Goal: Information Seeking & Learning: Find specific fact

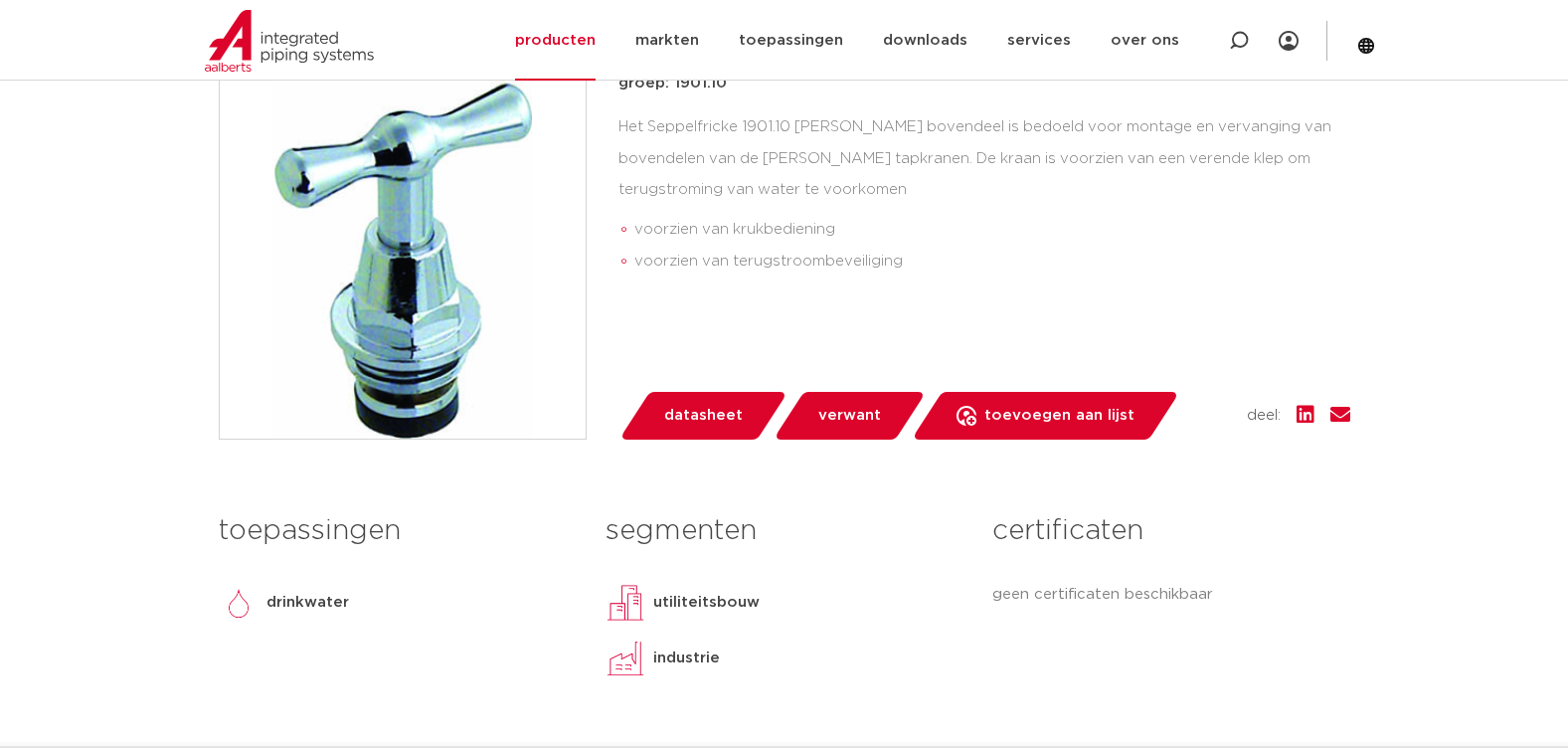
scroll to position [497, 0]
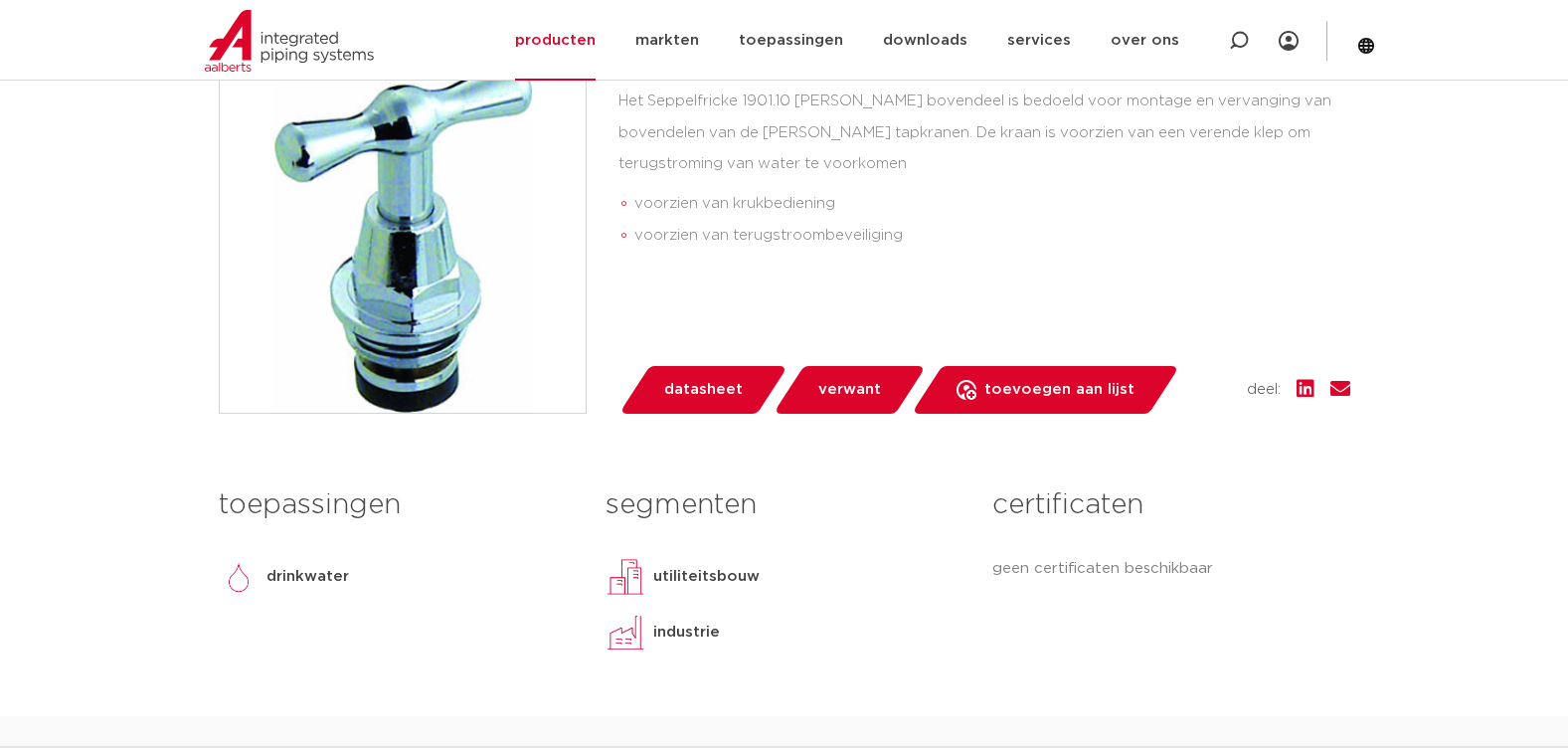
click at [666, 572] on p "utiliteitsbouw" at bounding box center [706, 577] width 106 height 24
click at [635, 578] on img at bounding box center [626, 577] width 40 height 40
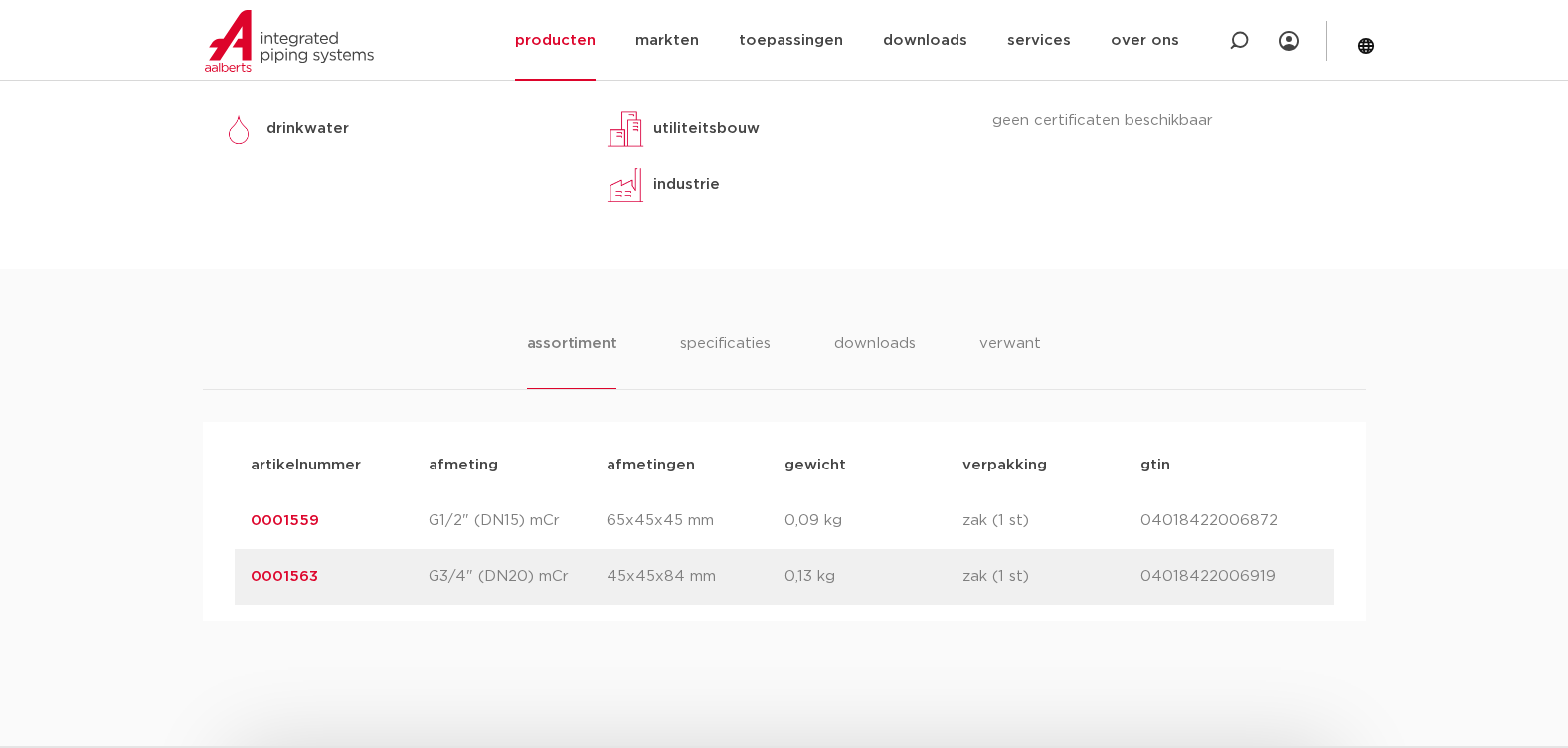
scroll to position [994, 0]
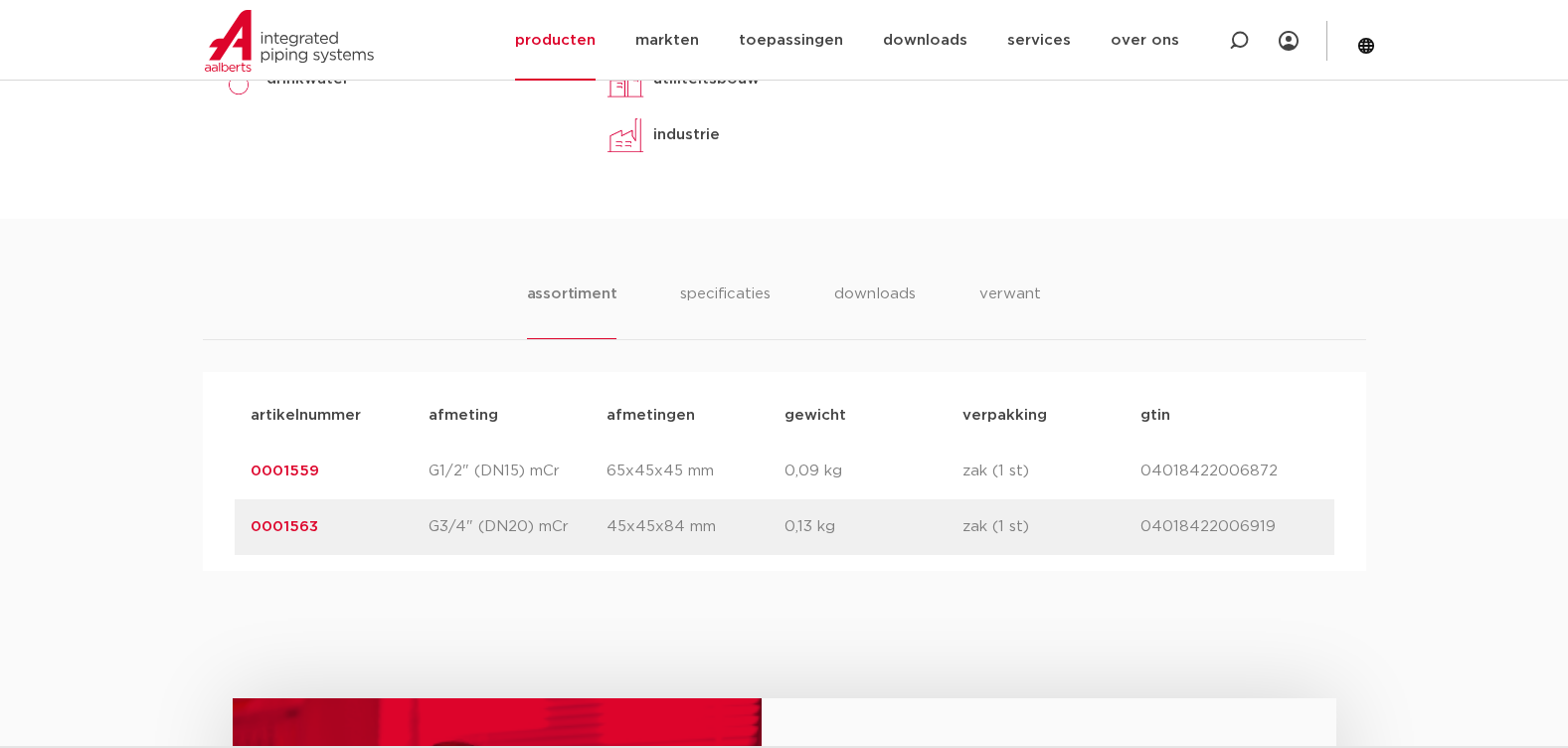
click at [294, 527] on link "0001563" at bounding box center [285, 526] width 68 height 15
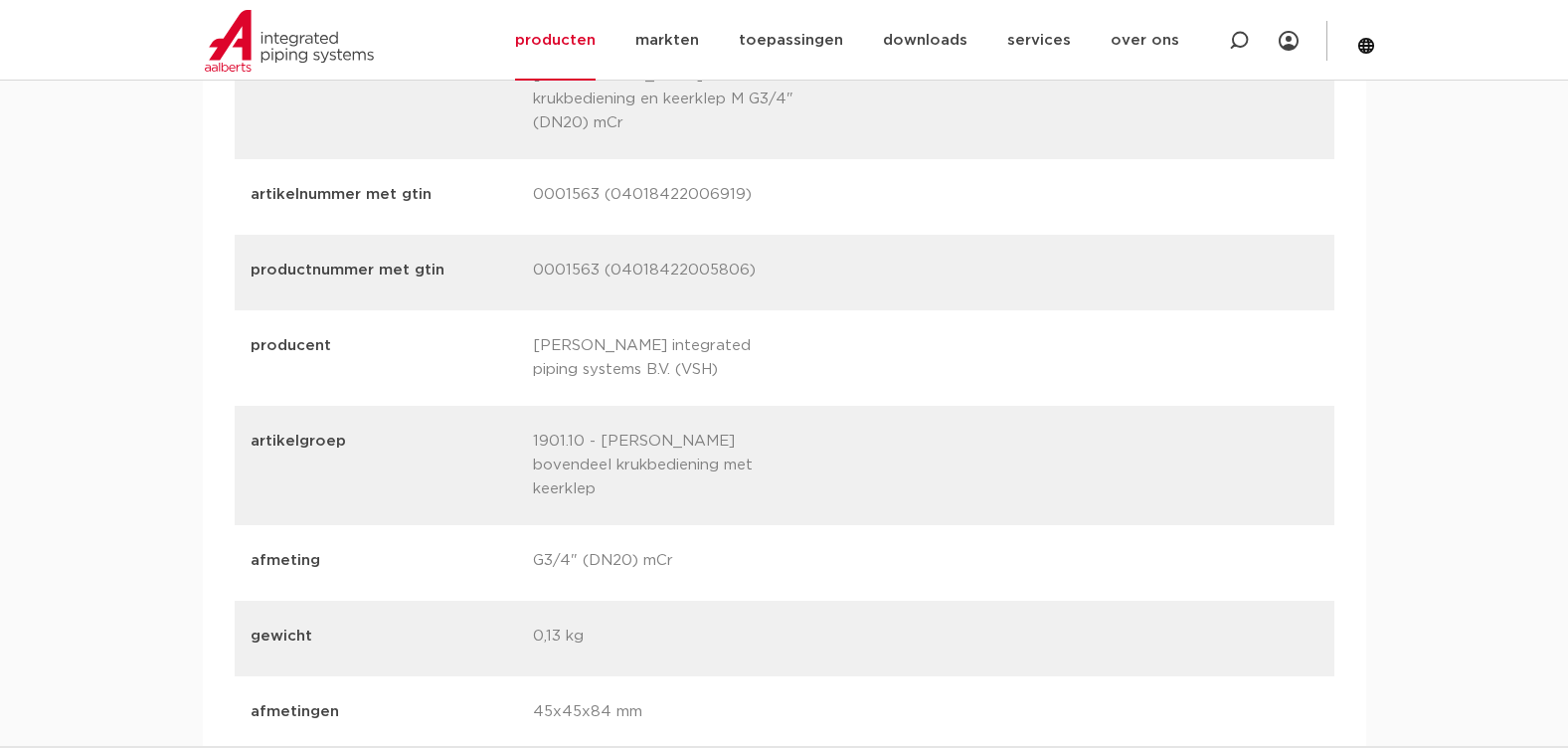
scroll to position [2883, 0]
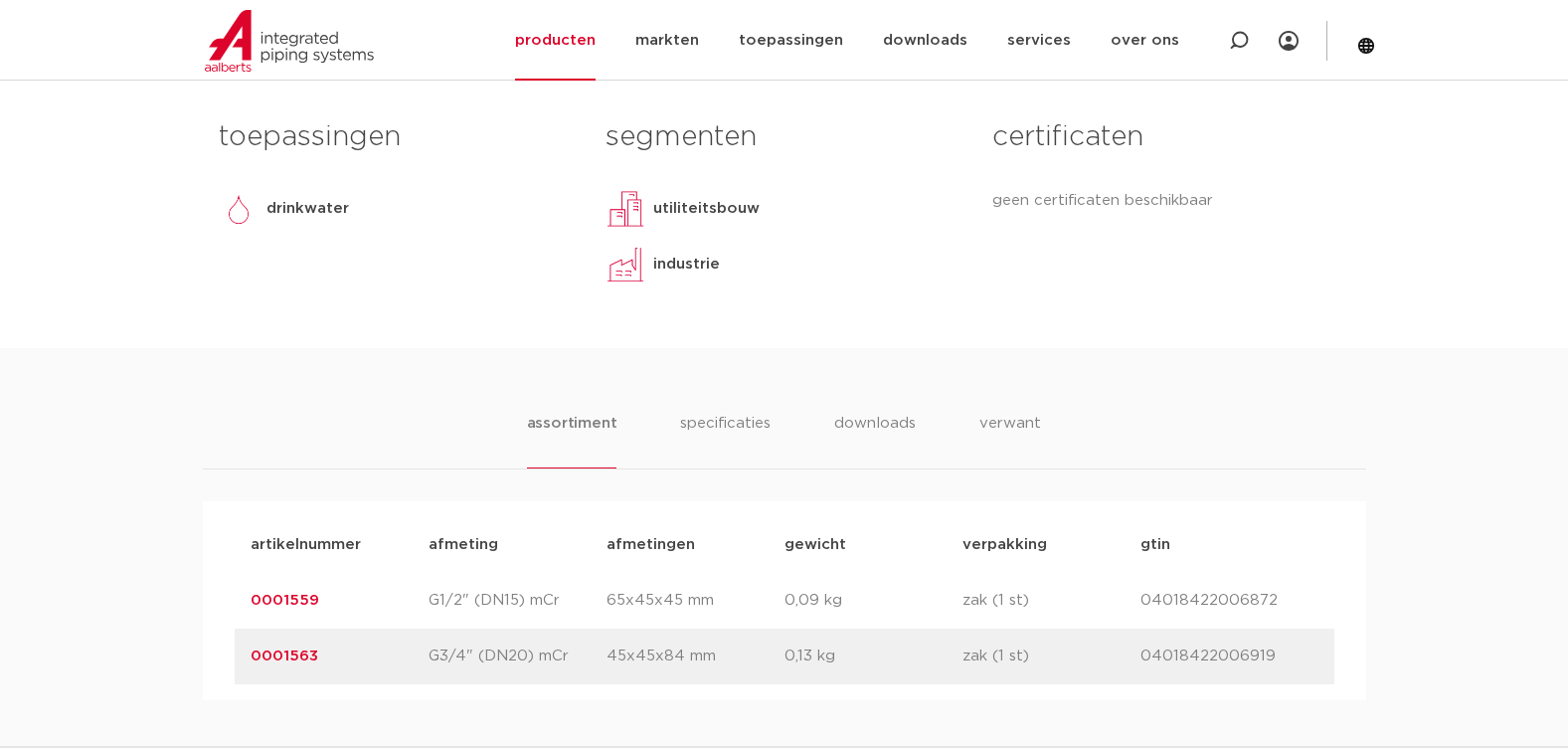
scroll to position [894, 0]
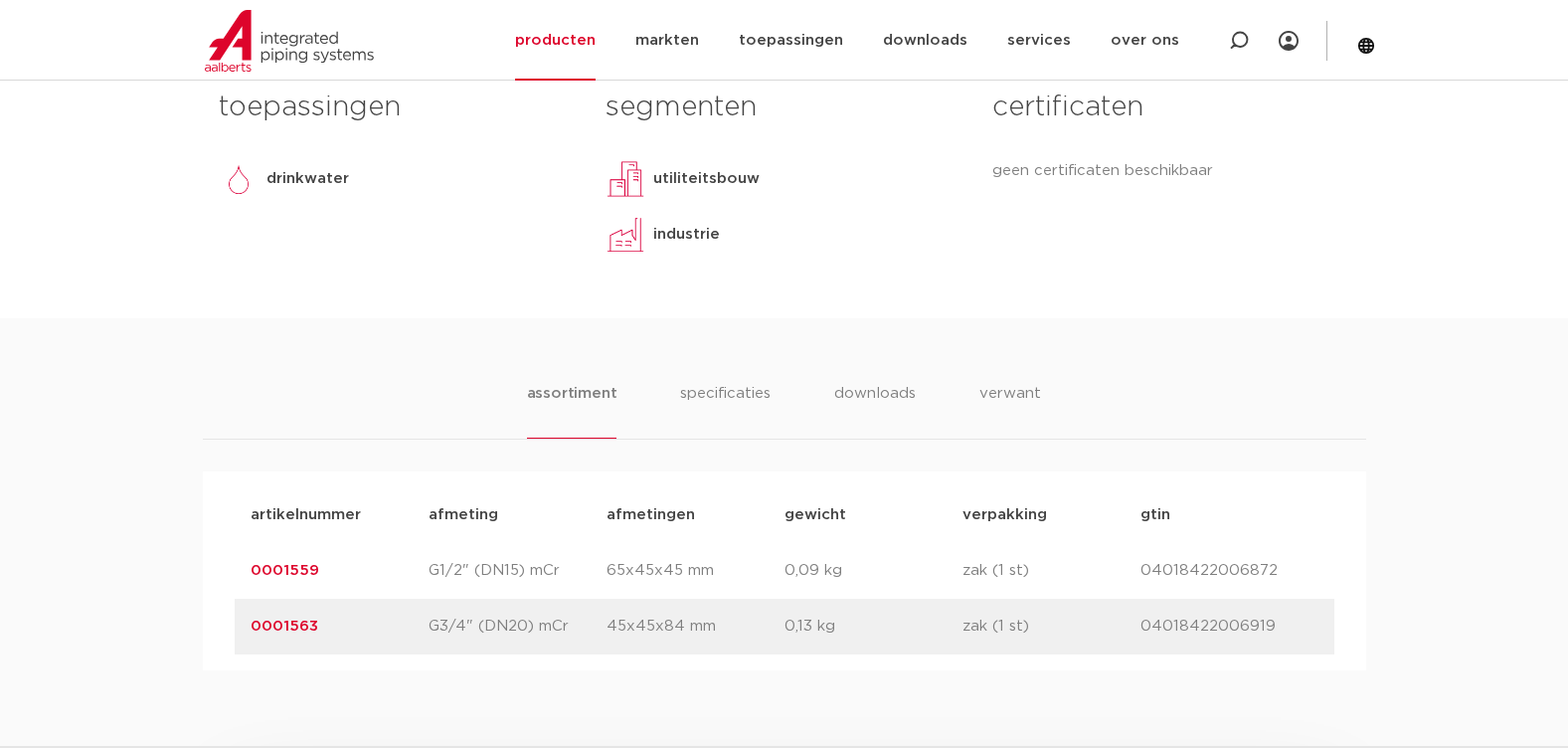
click at [310, 566] on link "0001559" at bounding box center [285, 570] width 69 height 15
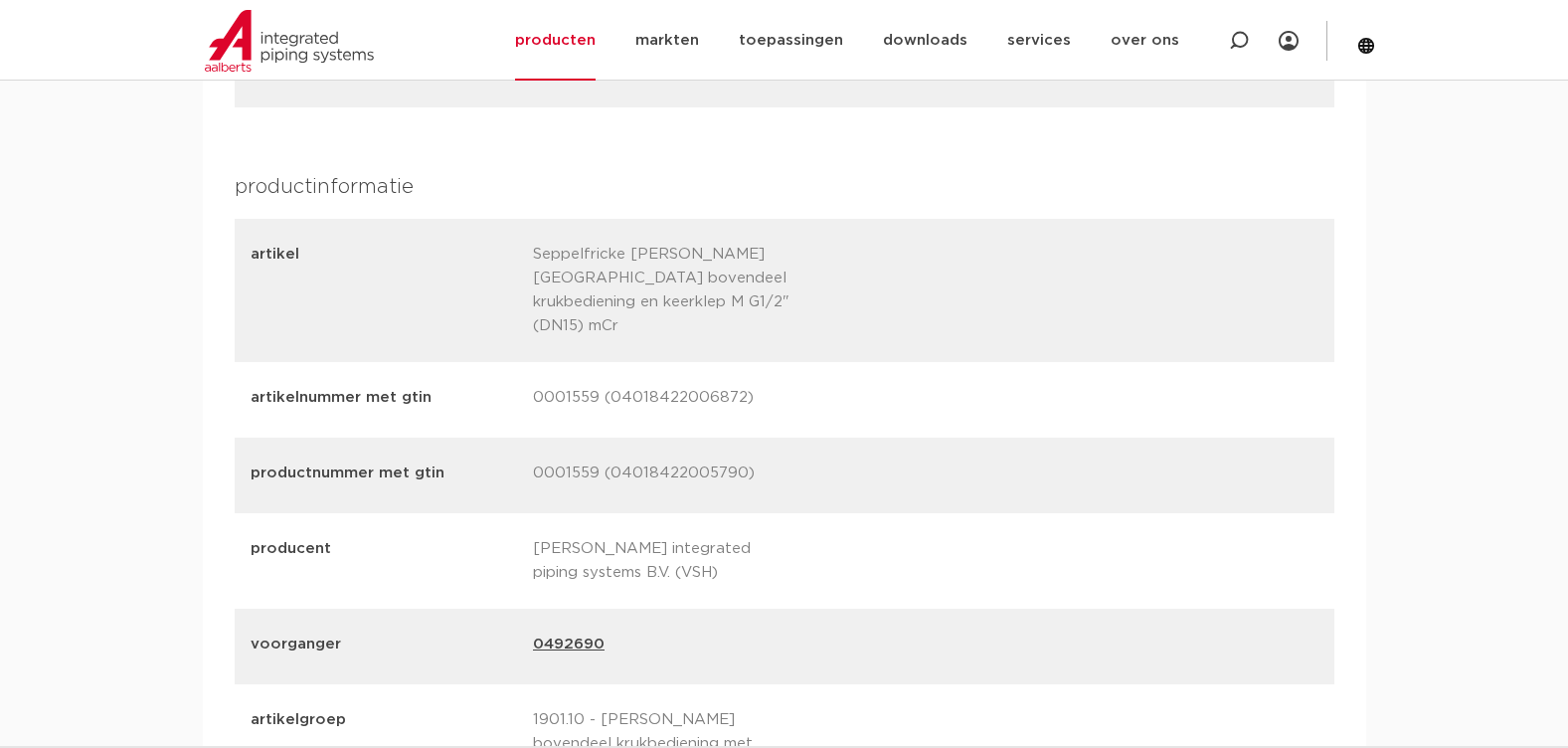
scroll to position [2783, 0]
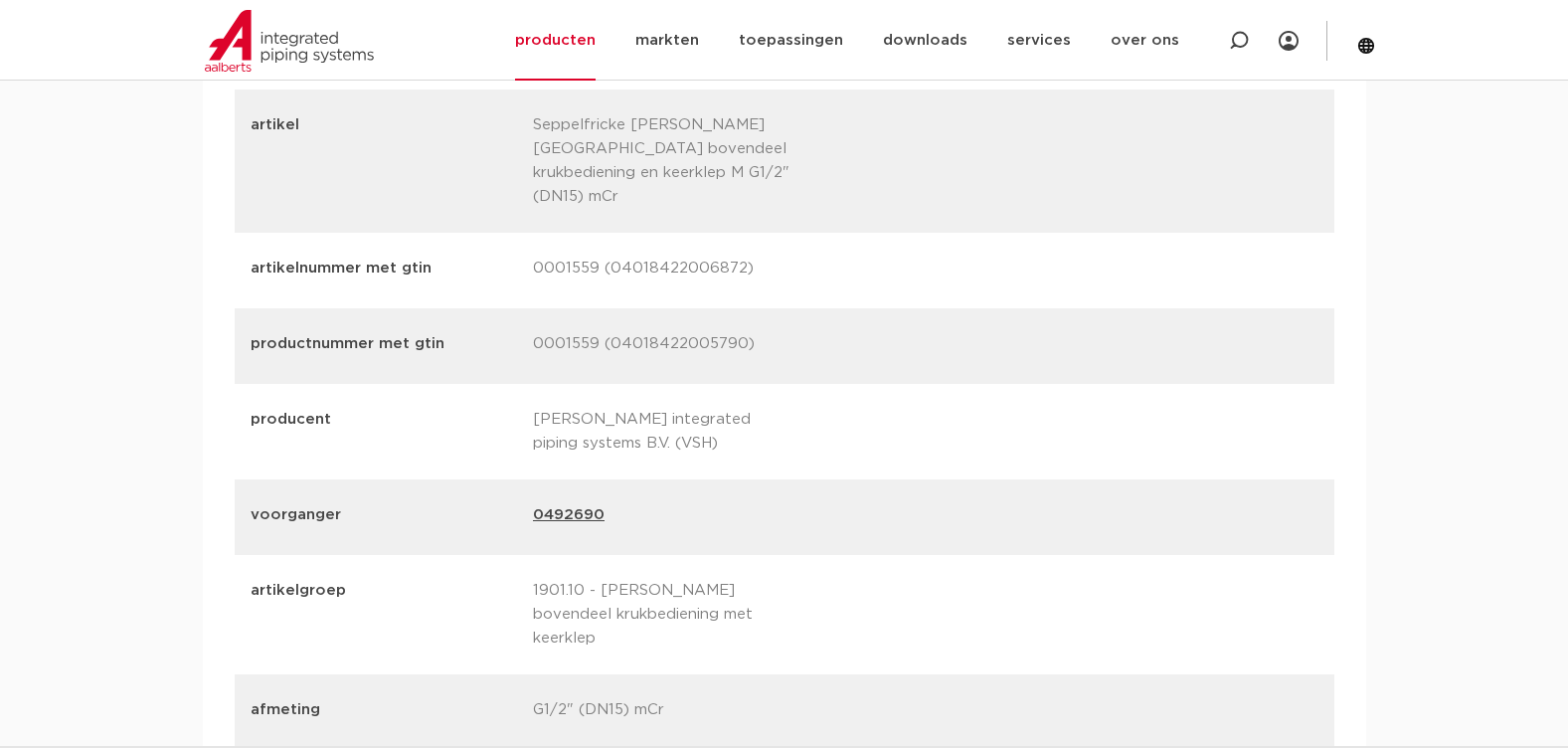
click at [572, 503] on link "0492690" at bounding box center [569, 517] width 72 height 28
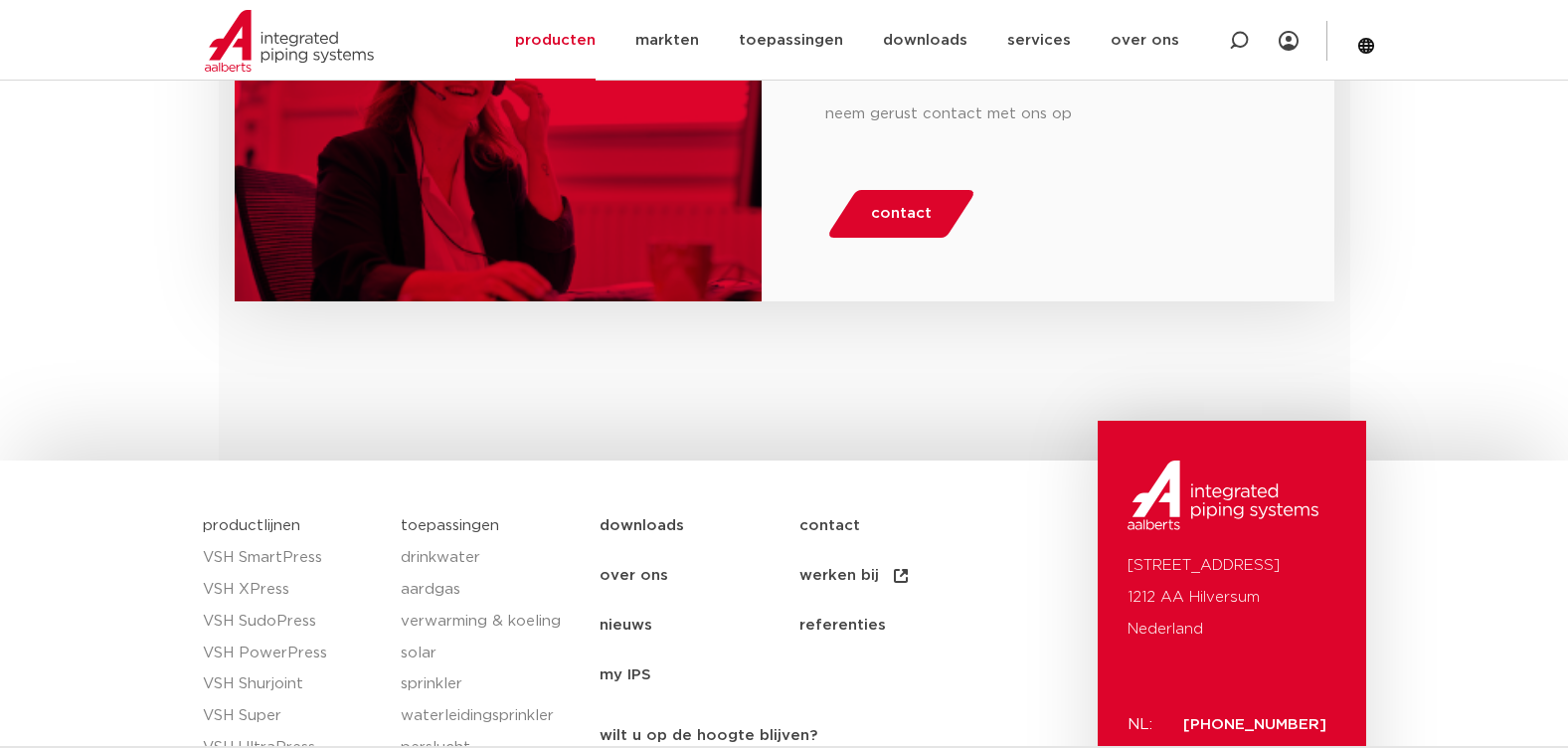
scroll to position [796, 0]
